Goal: Navigation & Orientation: Find specific page/section

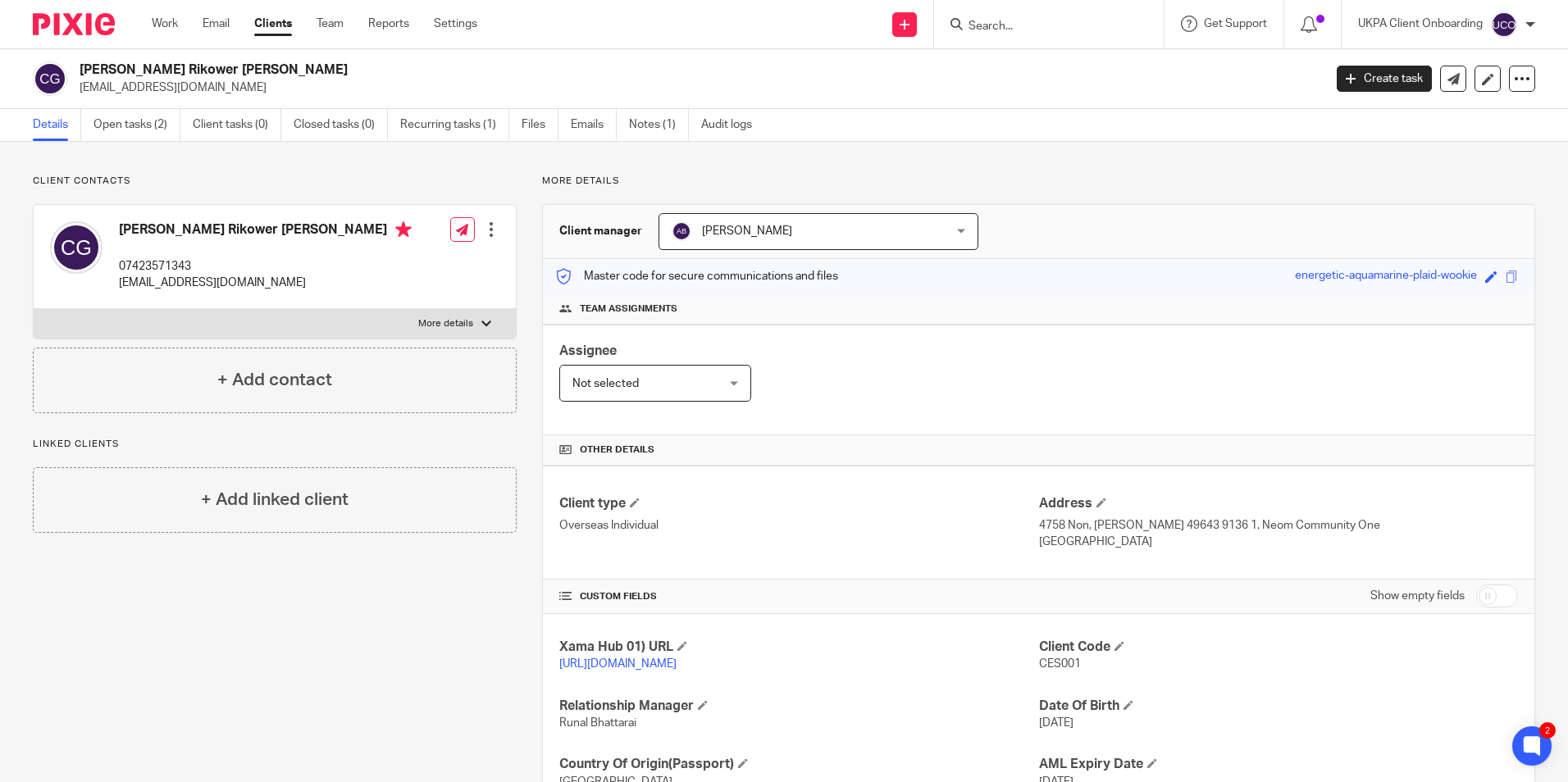
click at [276, 24] on link "Clients" at bounding box center [273, 23] width 38 height 16
